Goal: Find specific page/section

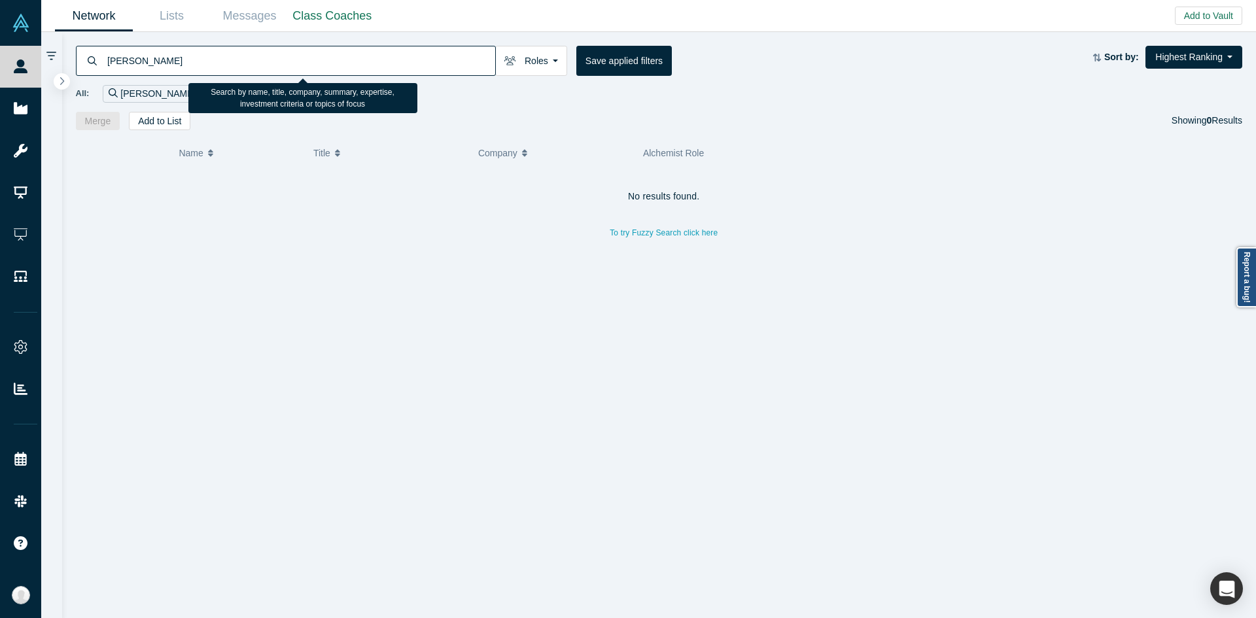
click at [443, 46] on input "[PERSON_NAME]" at bounding box center [300, 60] width 389 height 31
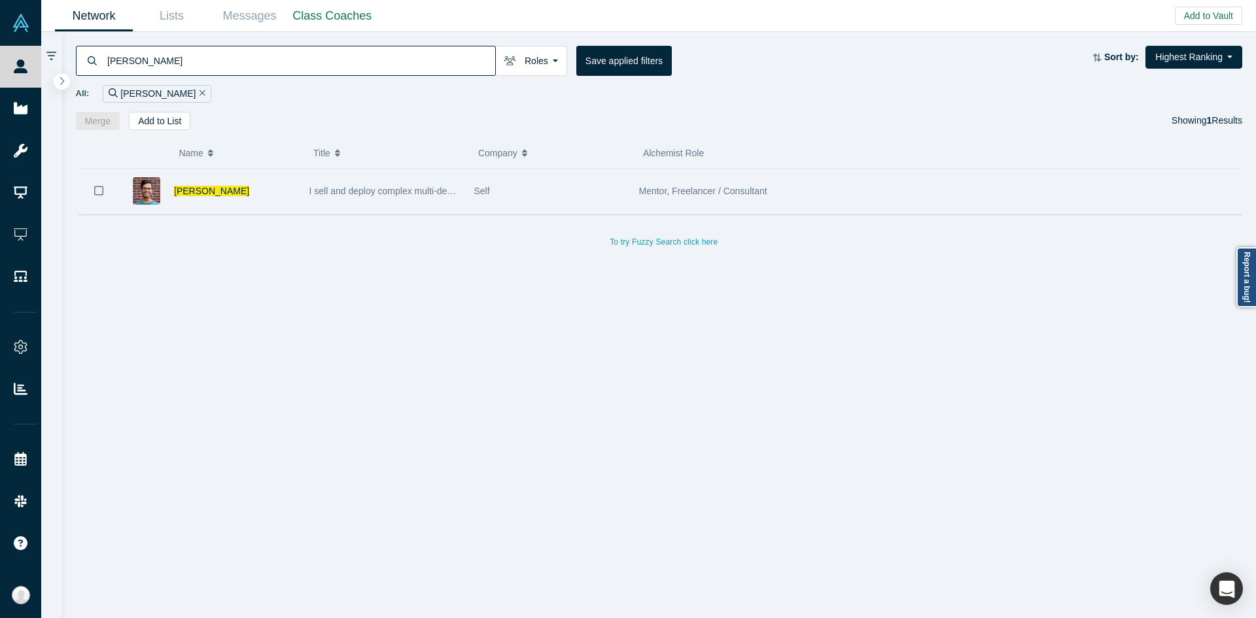
type input "[PERSON_NAME]"
click at [585, 177] on div "Self" at bounding box center [549, 191] width 151 height 45
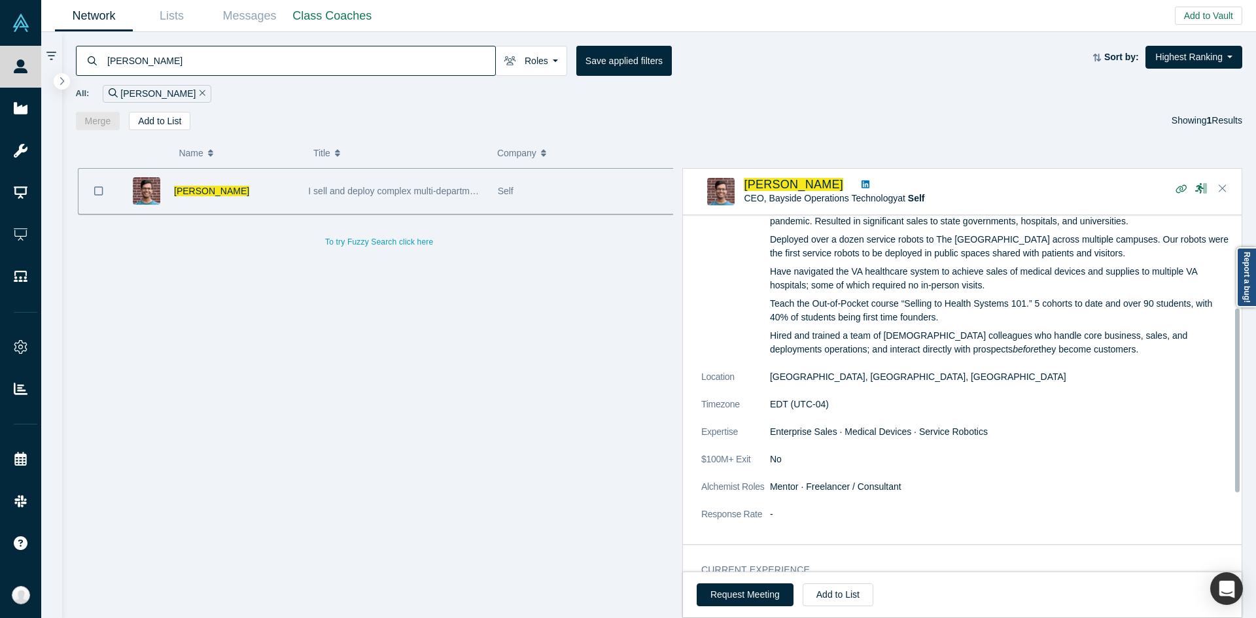
scroll to position [183, 0]
